Goal: Task Accomplishment & Management: Manage account settings

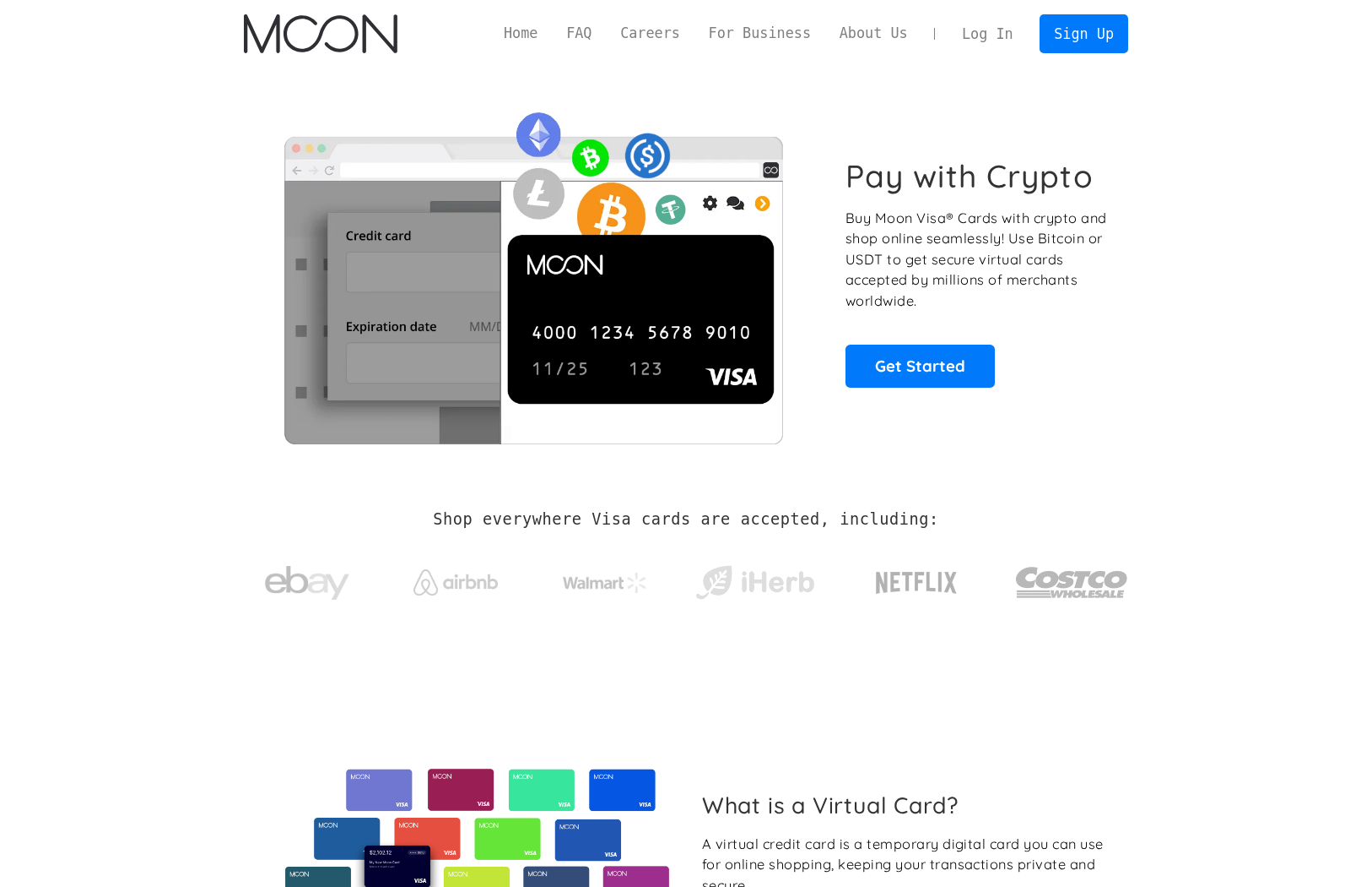
click at [976, 29] on link "Log In" at bounding box center [988, 33] width 79 height 37
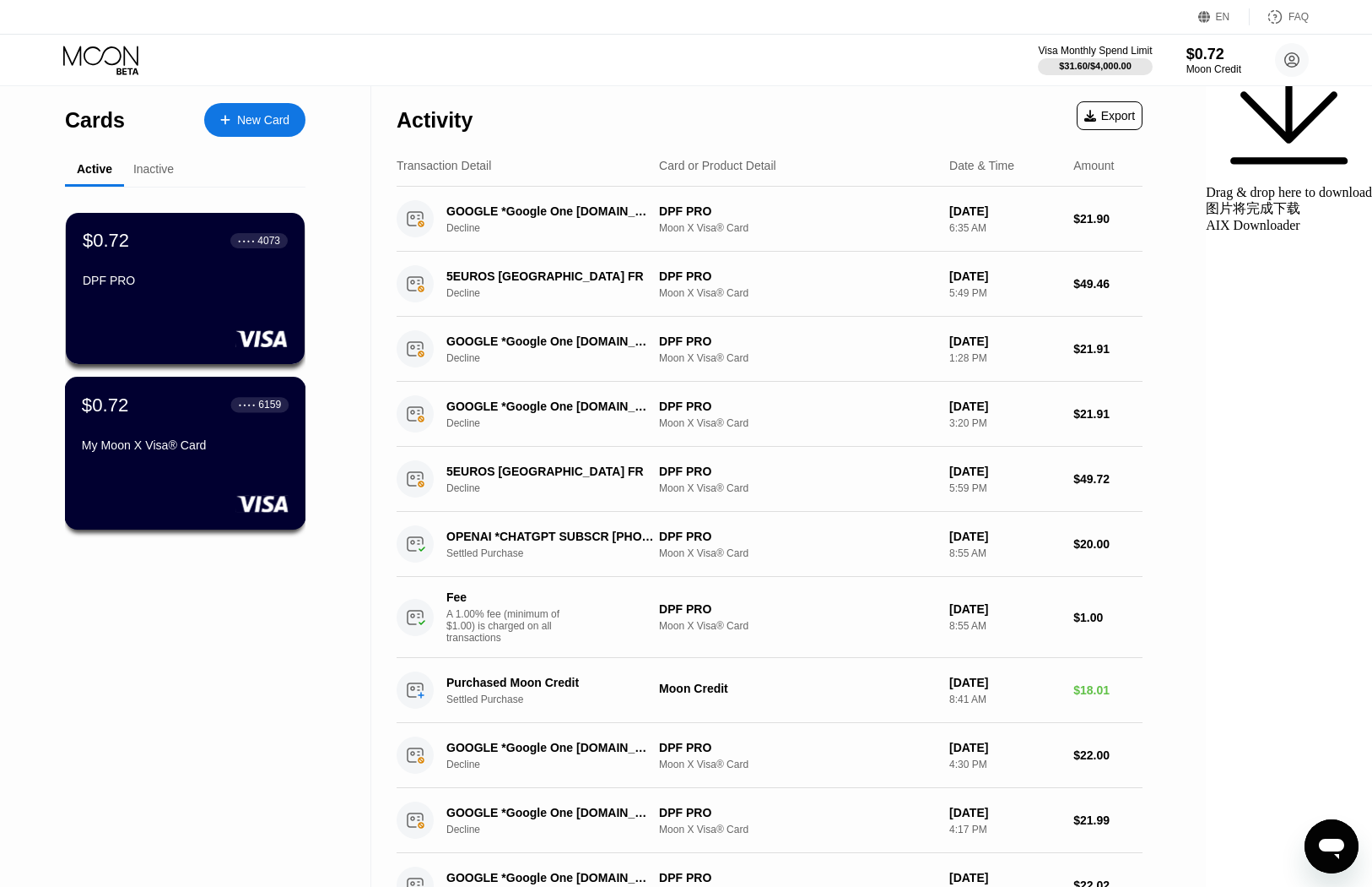
click at [219, 452] on div "My Moon X Visa® Card" at bounding box center [185, 448] width 207 height 20
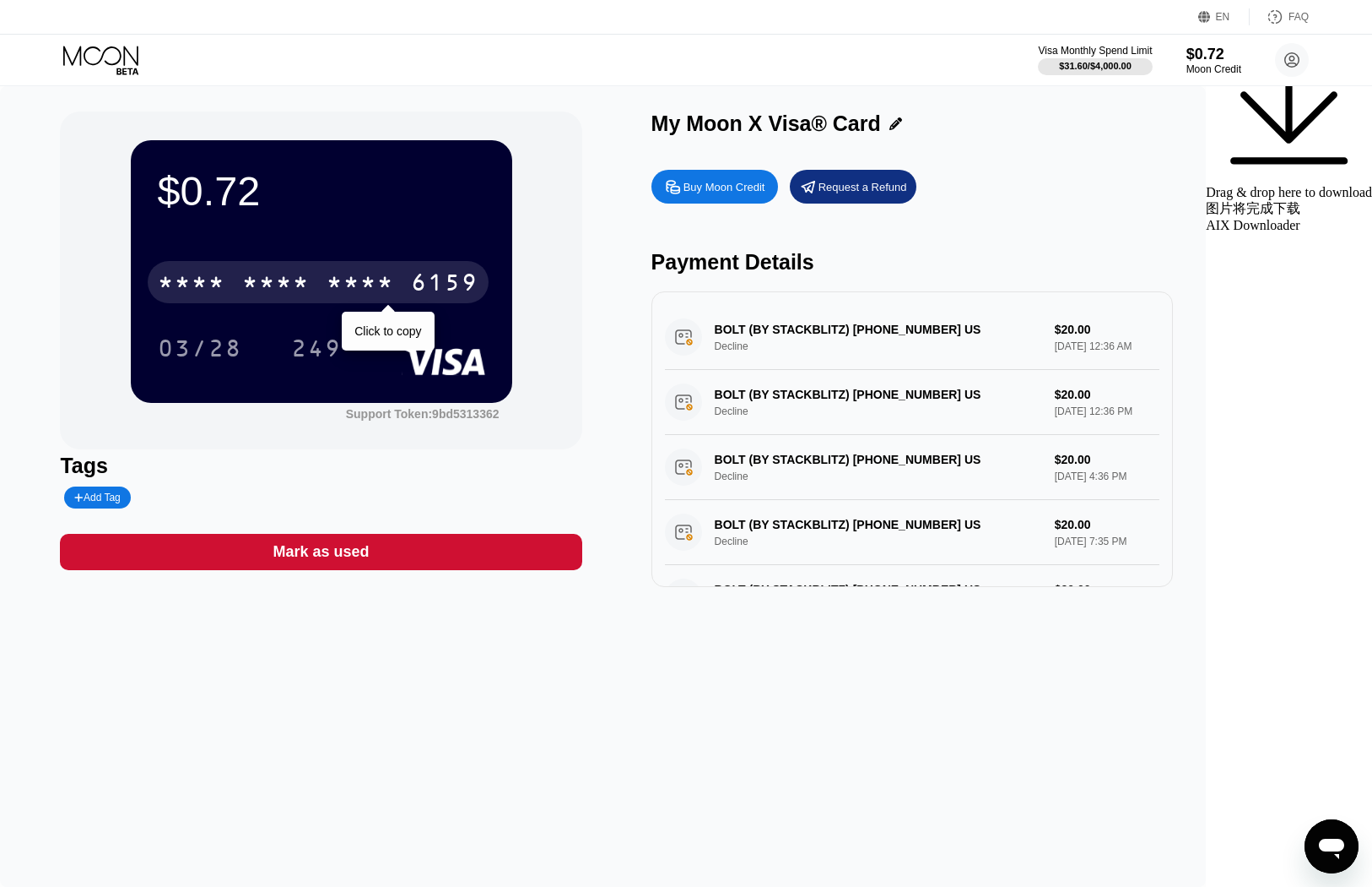
click at [310, 281] on div "* * * *" at bounding box center [277, 284] width 68 height 27
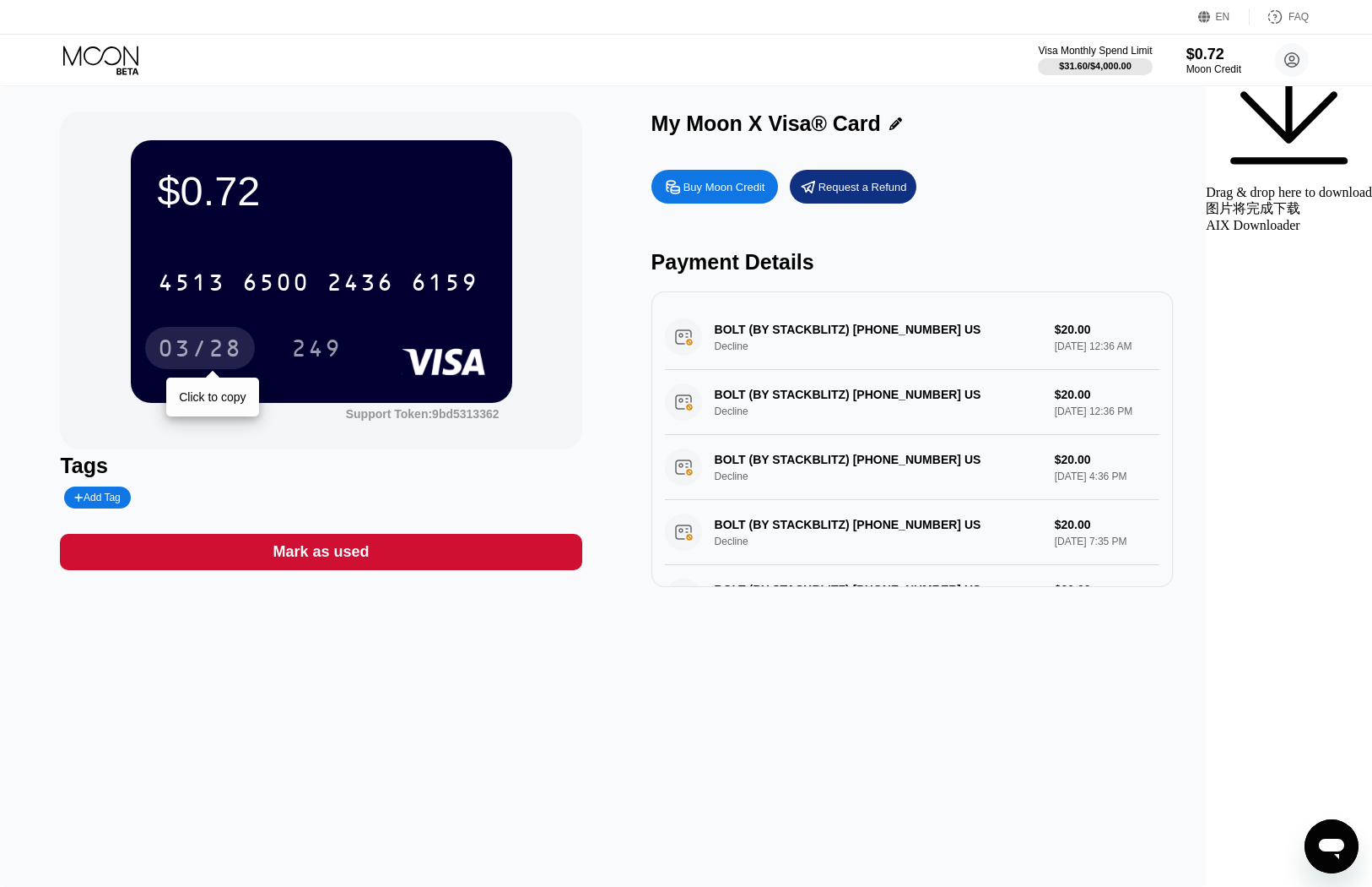
click at [255, 352] on div "03/28" at bounding box center [200, 348] width 110 height 43
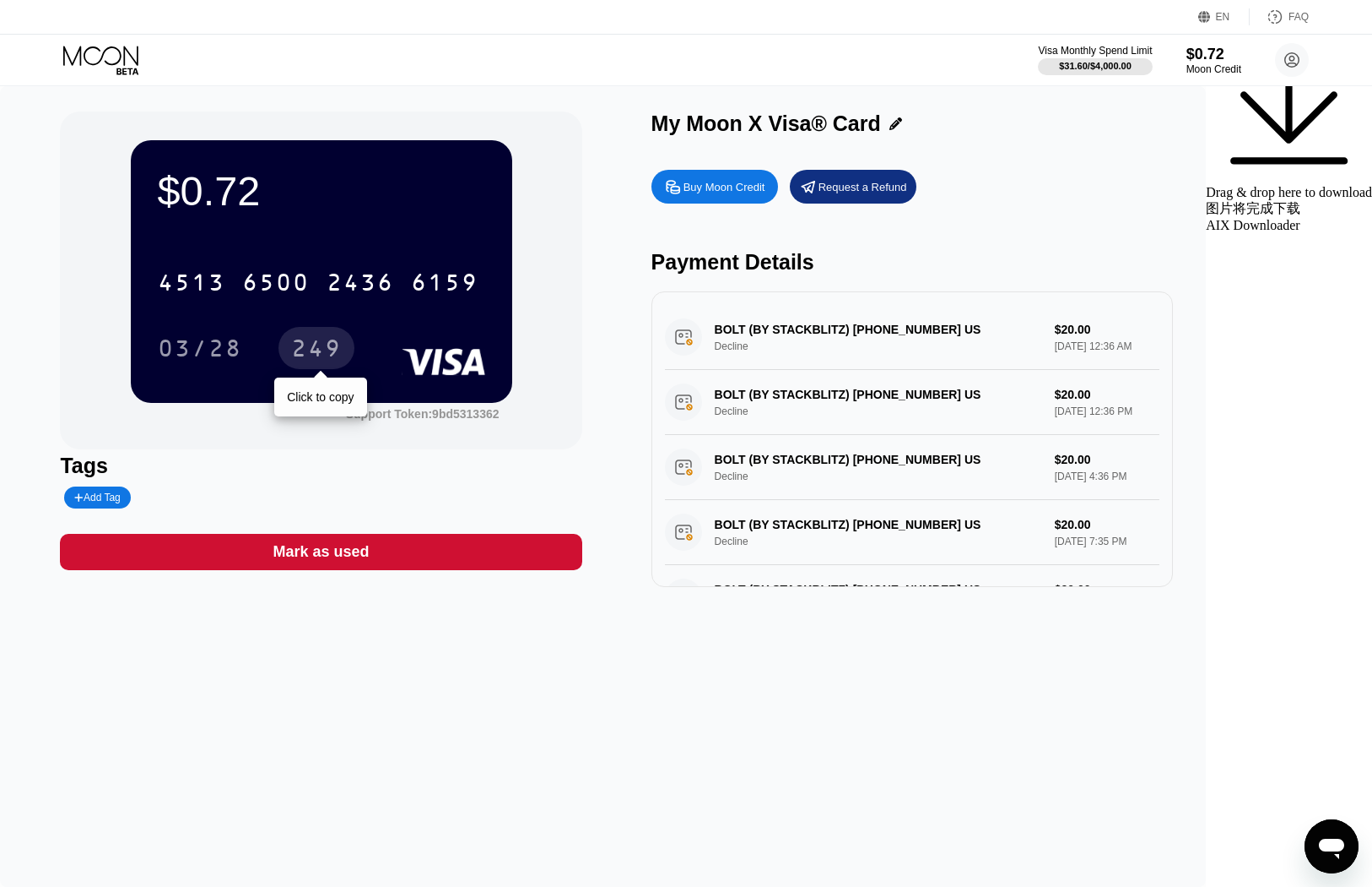
click at [342, 355] on div "249" at bounding box center [316, 350] width 51 height 27
